Goal: Task Accomplishment & Management: Manage account settings

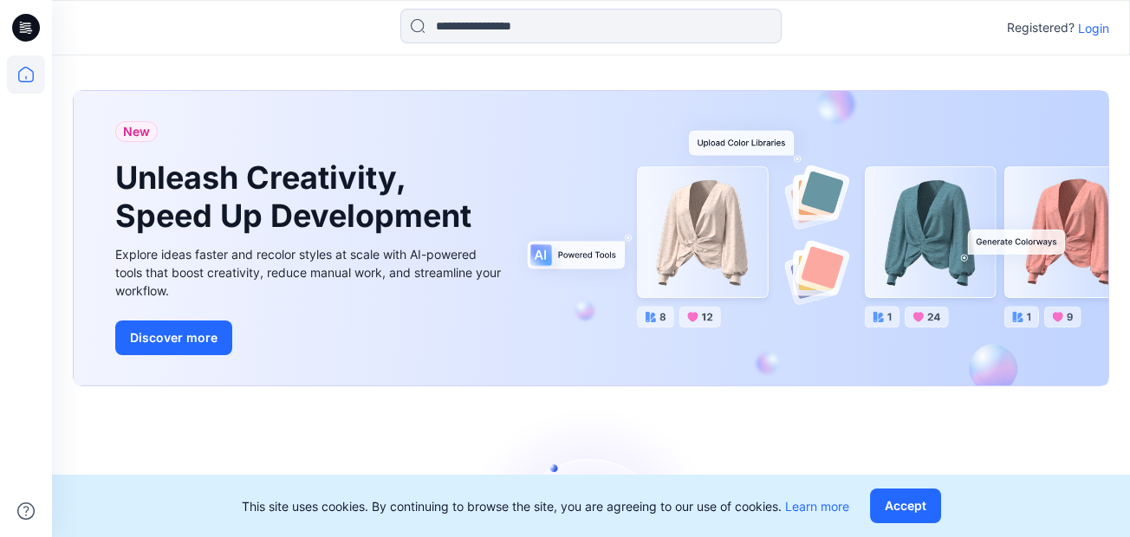
click at [1098, 29] on p "Login" at bounding box center [1093, 28] width 31 height 18
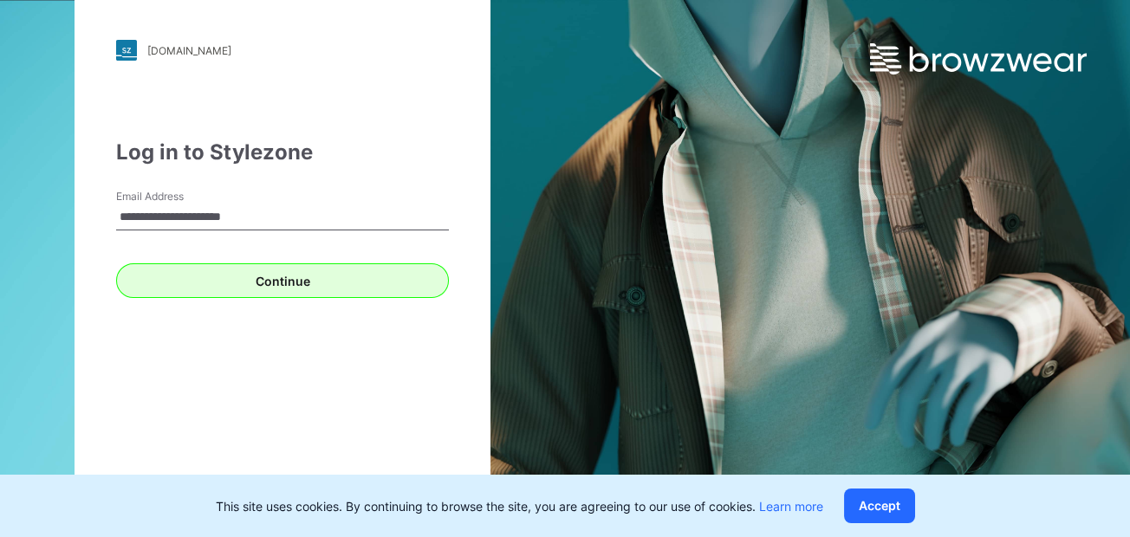
type input "**********"
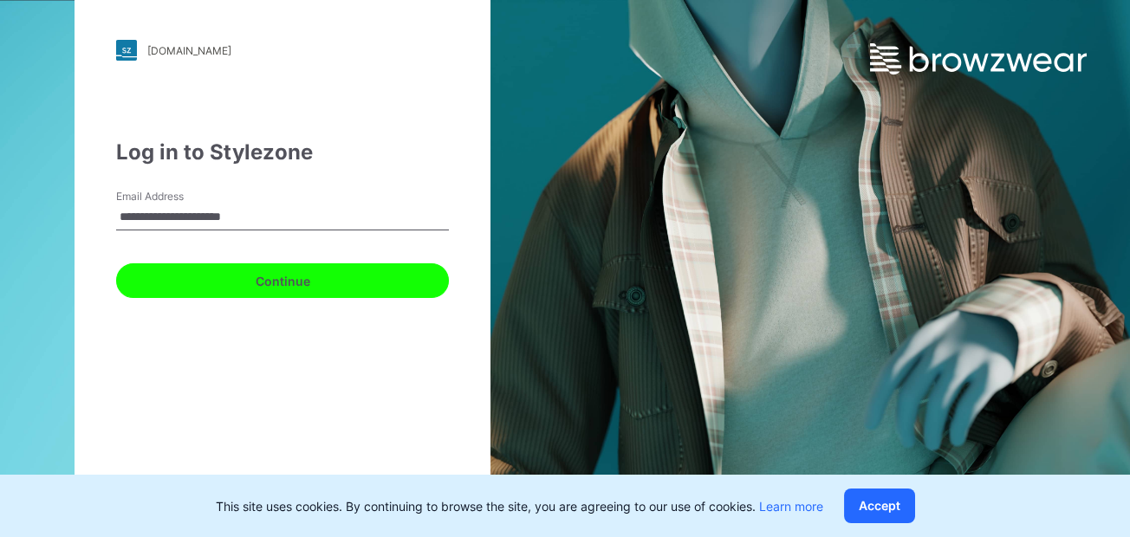
click at [284, 289] on button "Continue" at bounding box center [282, 280] width 333 height 35
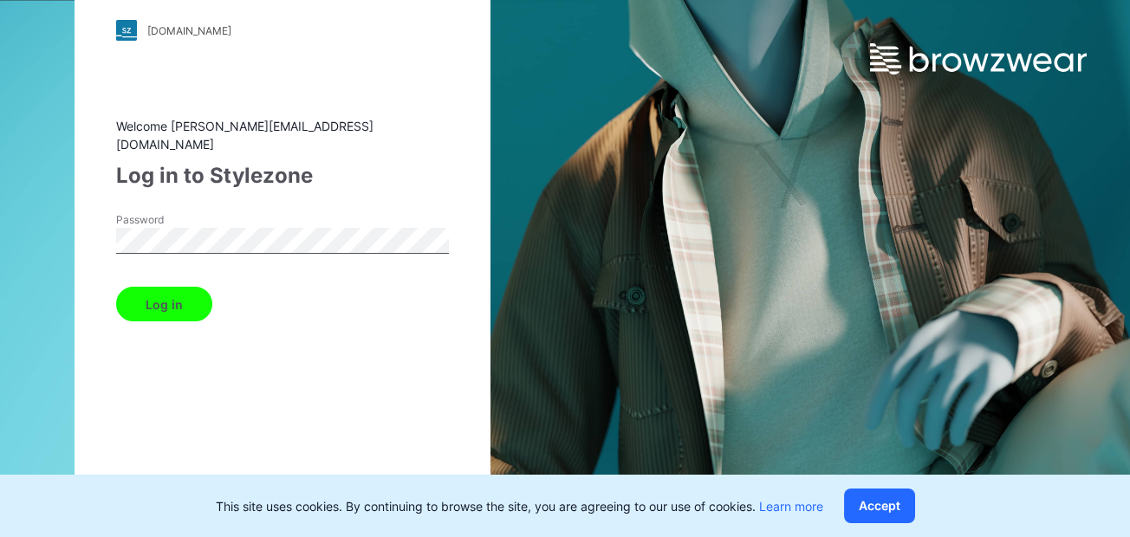
click at [175, 297] on button "Log in" at bounding box center [164, 304] width 96 height 35
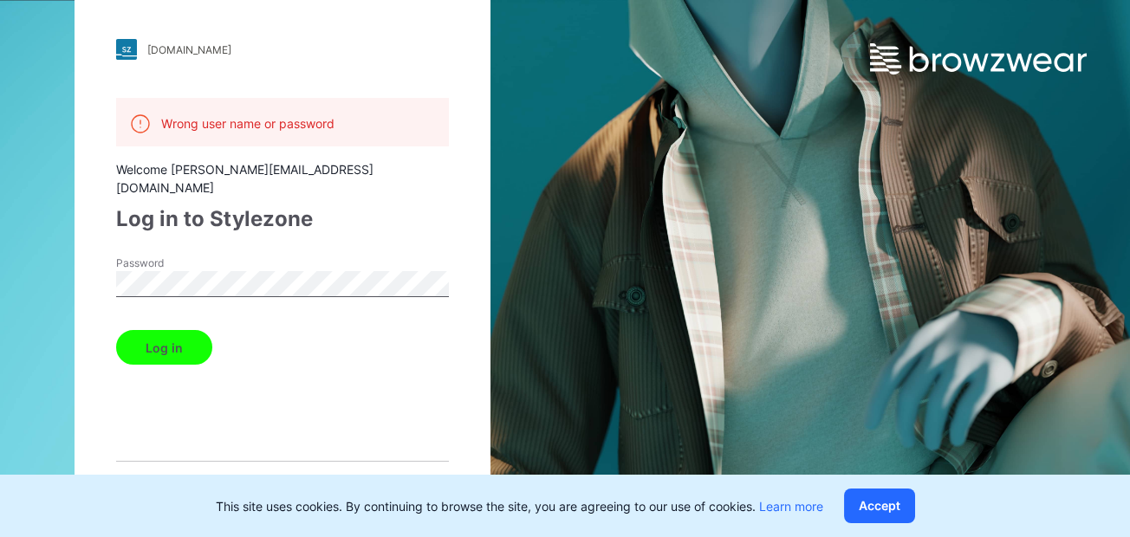
scroll to position [2, 0]
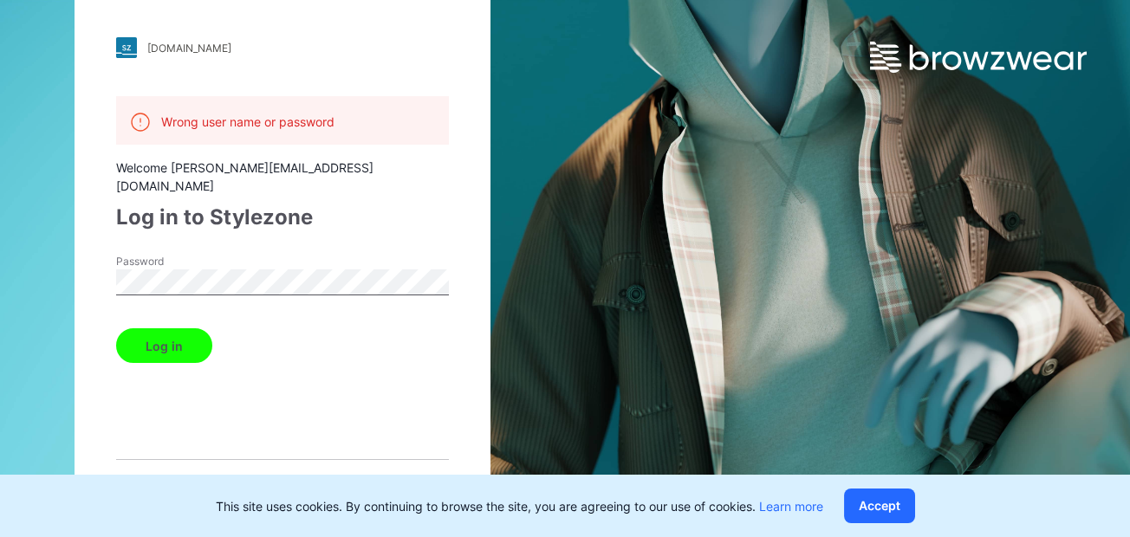
click at [199, 481] on span "Forget your password?" at bounding box center [174, 489] width 116 height 16
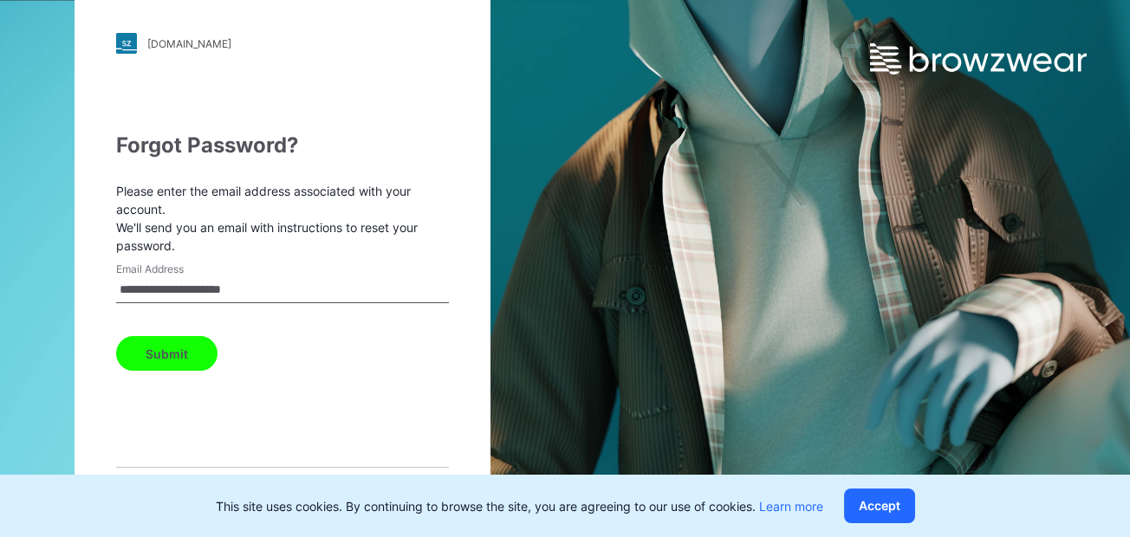
click at [193, 353] on button "Submit" at bounding box center [166, 353] width 101 height 35
